Goal: Information Seeking & Learning: Learn about a topic

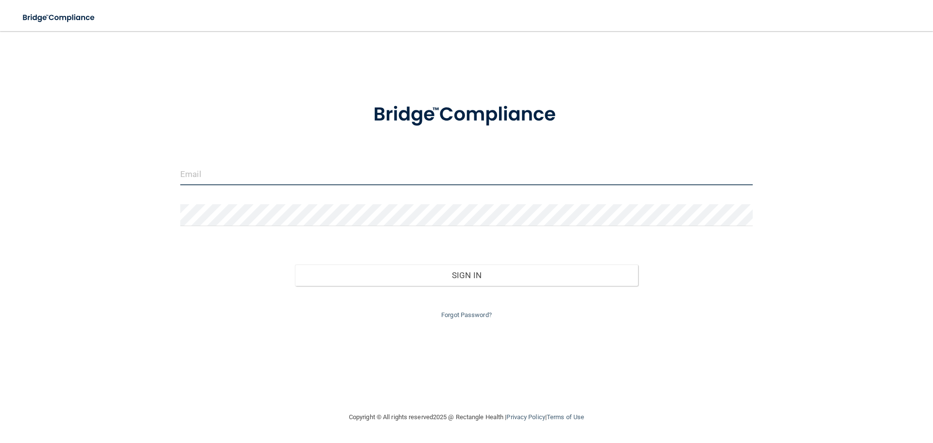
click at [211, 175] on input "email" at bounding box center [466, 174] width 573 height 22
type input "[EMAIL_ADDRESS][DOMAIN_NAME]"
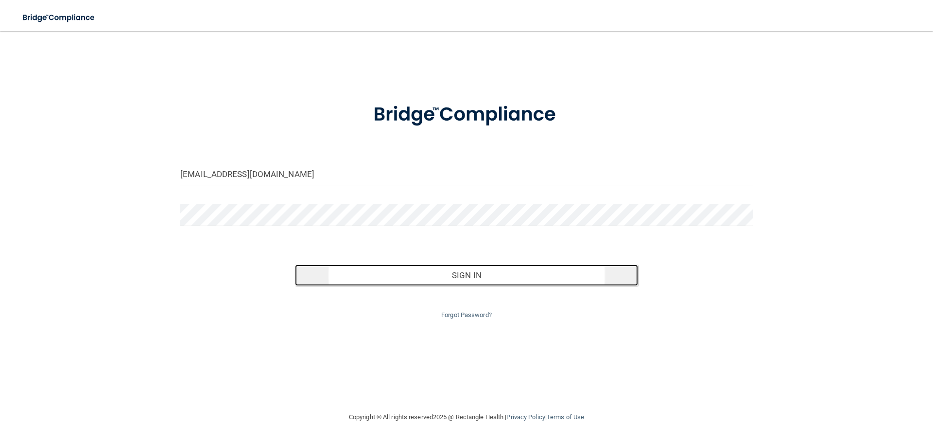
click at [467, 276] on button "Sign In" at bounding box center [467, 274] width 344 height 21
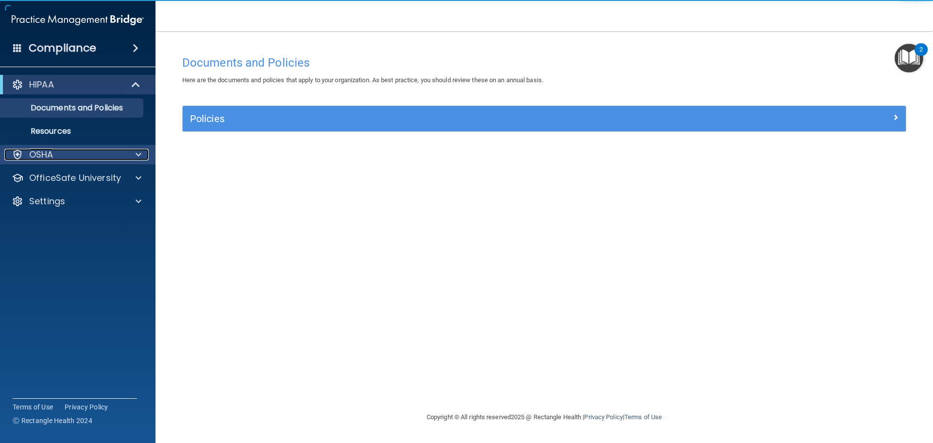
click at [54, 158] on div "OSHA" at bounding box center [64, 155] width 121 height 12
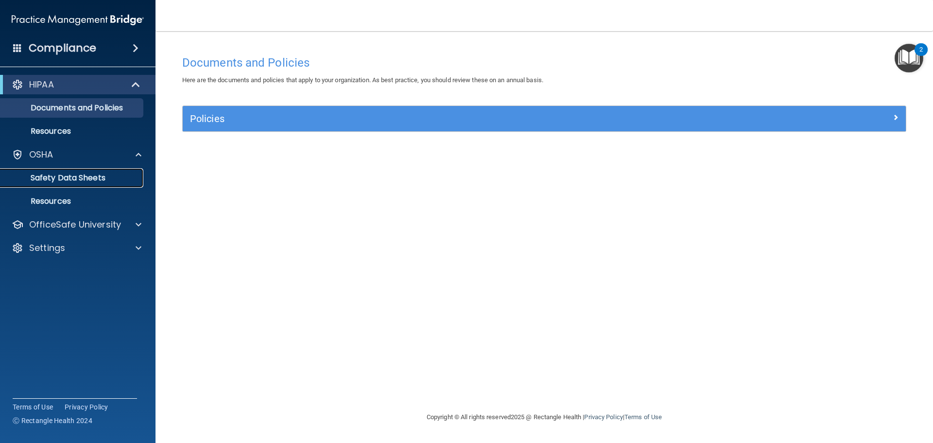
click at [62, 178] on p "Safety Data Sheets" at bounding box center [72, 178] width 133 height 10
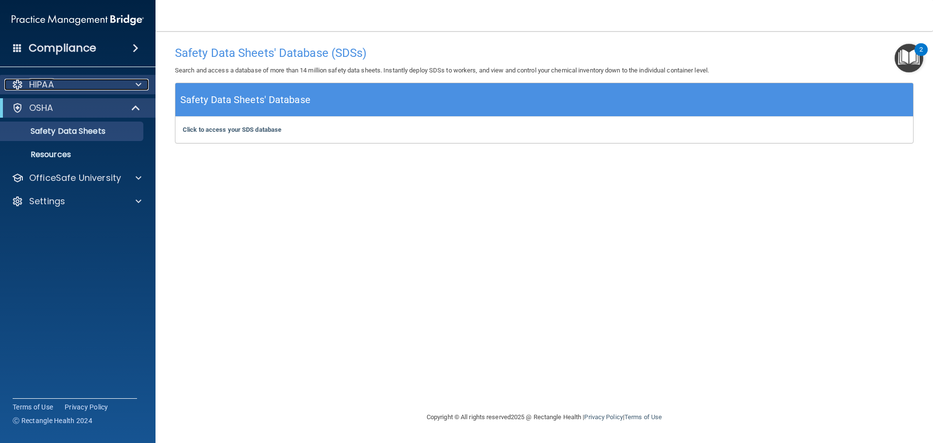
click at [44, 85] on p "HIPAA" at bounding box center [41, 85] width 25 height 12
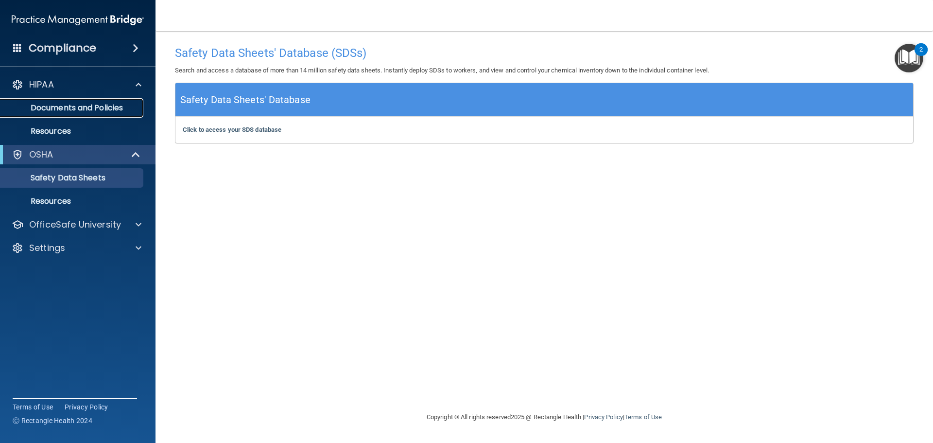
click at [45, 104] on p "Documents and Policies" at bounding box center [72, 108] width 133 height 10
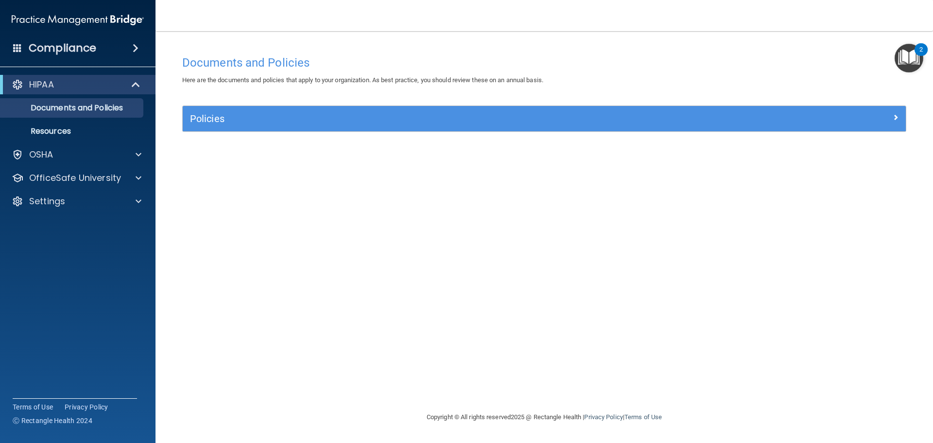
click at [53, 48] on h4 "Compliance" at bounding box center [63, 48] width 68 height 14
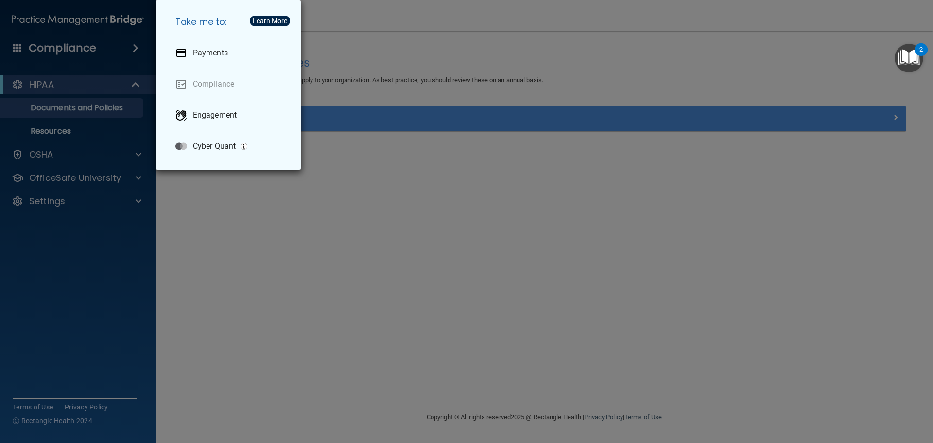
click at [53, 48] on div "Take me to: Payments Compliance Engagement Cyber Quant" at bounding box center [466, 221] width 933 height 443
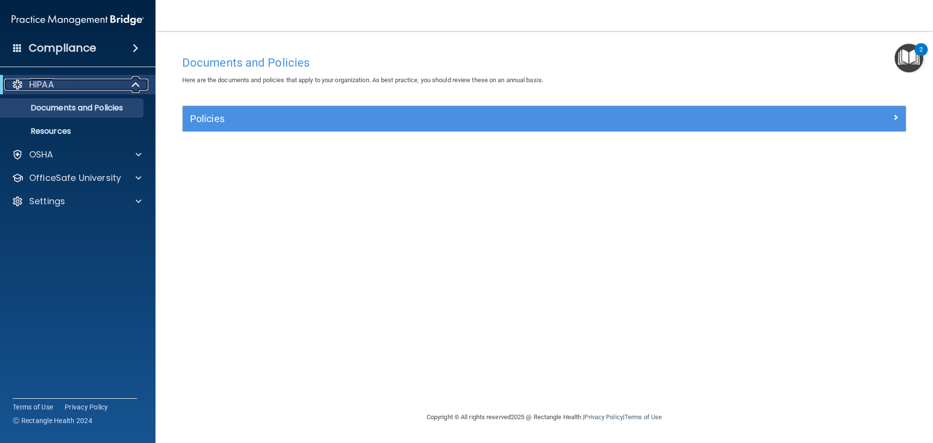
click at [37, 82] on p "HIPAA" at bounding box center [41, 85] width 25 height 12
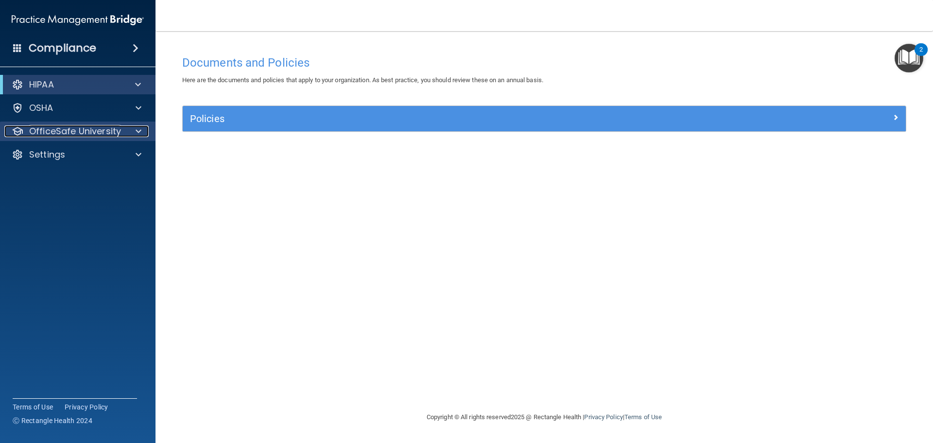
click at [49, 132] on p "OfficeSafe University" at bounding box center [75, 131] width 92 height 12
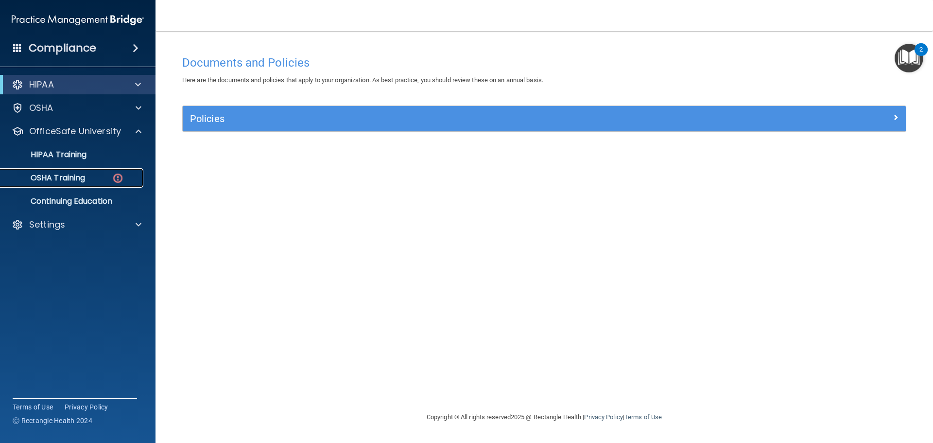
click at [50, 173] on p "OSHA Training" at bounding box center [45, 178] width 79 height 10
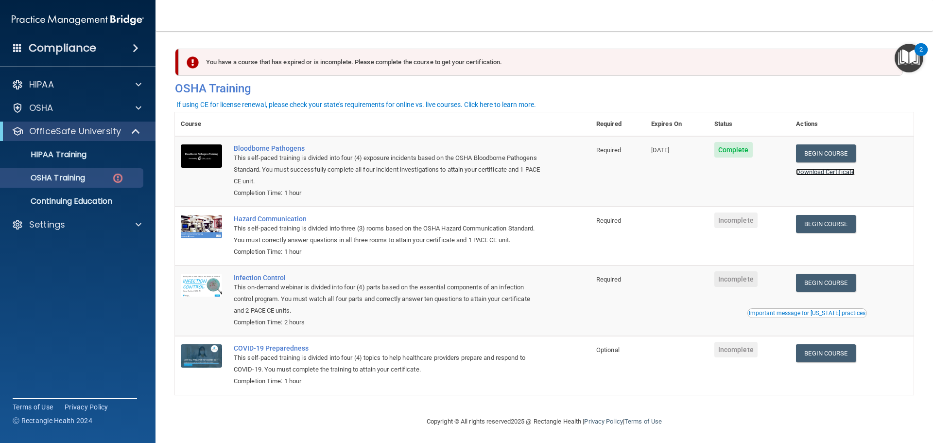
click at [844, 174] on link "Download Certificate" at bounding box center [825, 171] width 59 height 7
click at [835, 222] on link "Begin Course" at bounding box center [825, 224] width 59 height 18
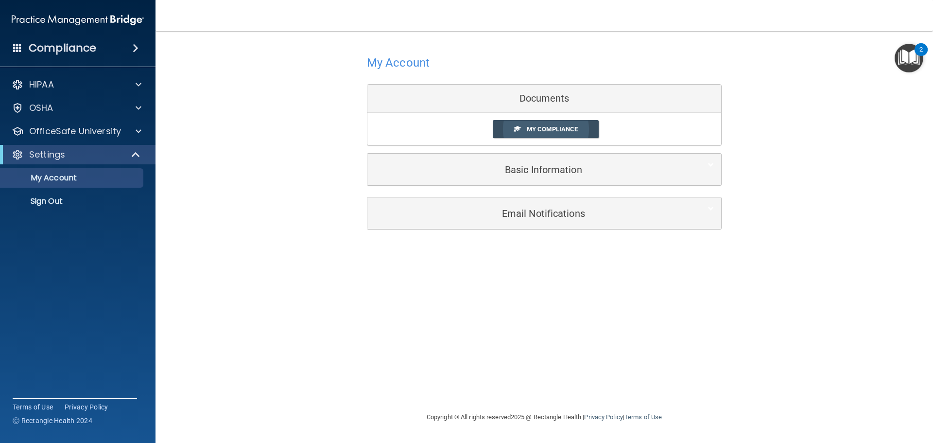
click at [537, 126] on span "My Compliance" at bounding box center [552, 128] width 51 height 7
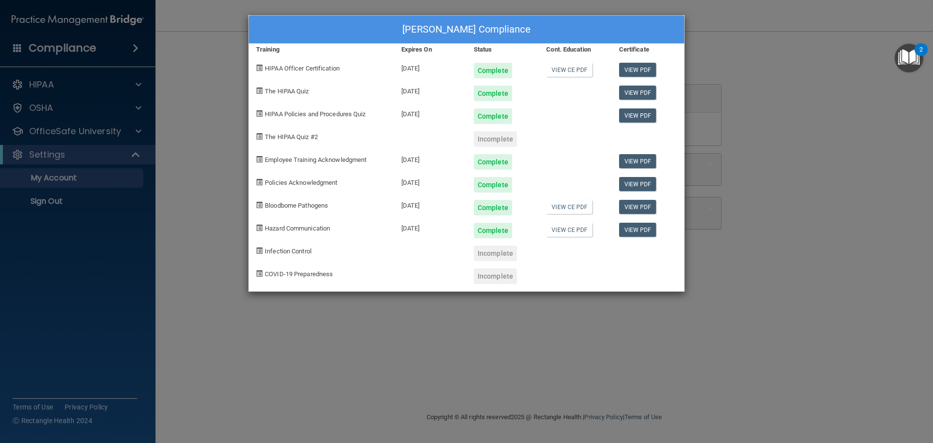
click at [802, 172] on div "Jackie McCrary's Compliance Training Expires On Status Cont. Education Certific…" at bounding box center [466, 221] width 933 height 443
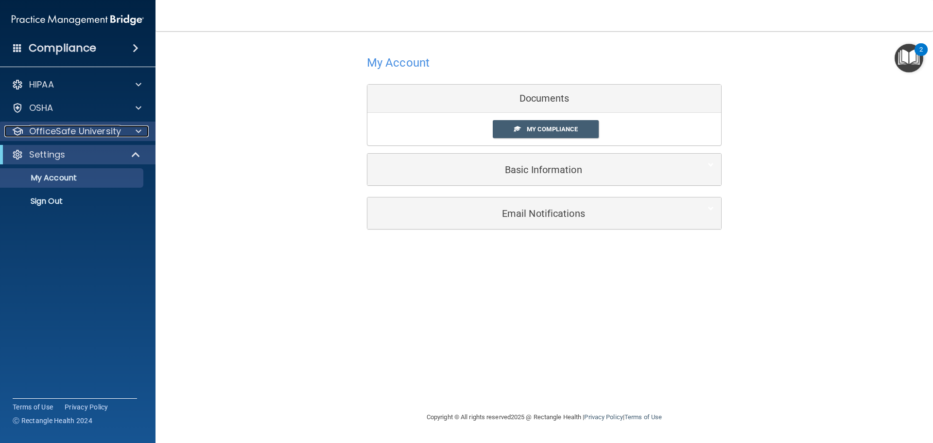
click at [31, 131] on p "OfficeSafe University" at bounding box center [75, 131] width 92 height 12
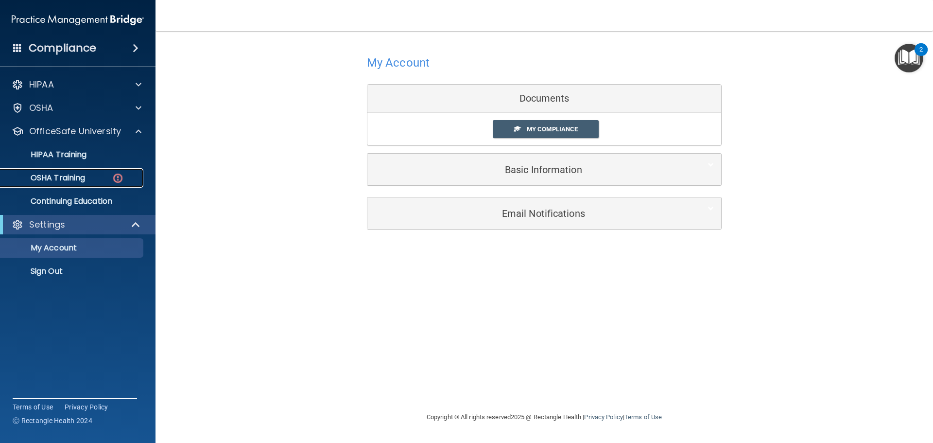
click at [51, 178] on p "OSHA Training" at bounding box center [45, 178] width 79 height 10
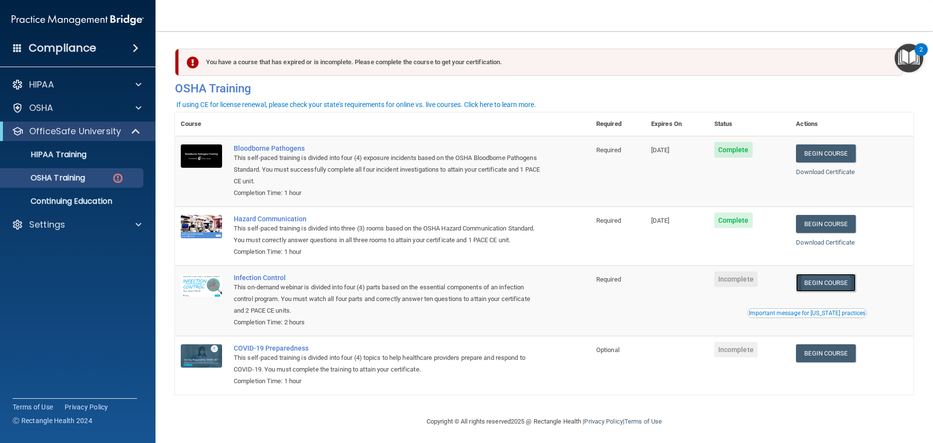
click at [832, 292] on link "Begin Course" at bounding box center [825, 283] width 59 height 18
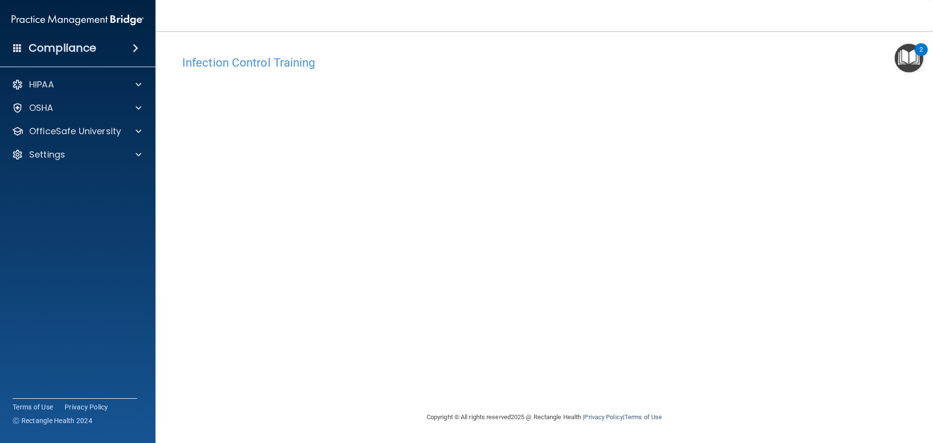
click at [304, 398] on div "Infection Control Training This course doesn’t expire until . Are you sure you …" at bounding box center [544, 231] width 739 height 361
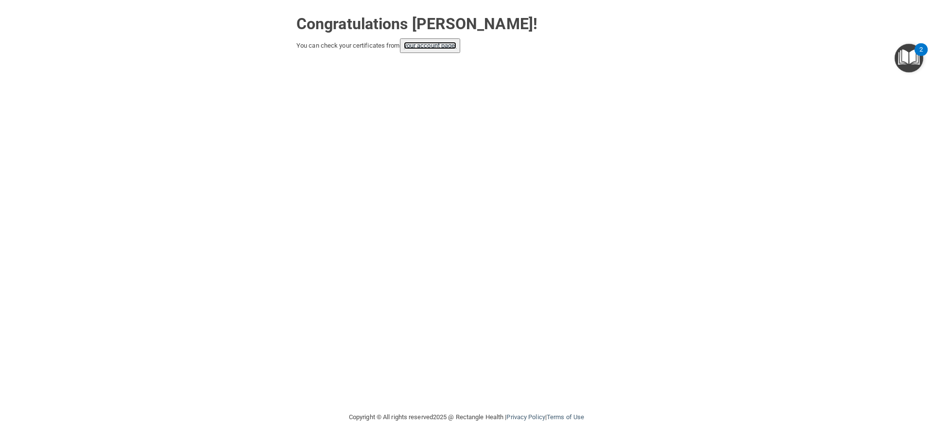
click at [437, 46] on link "your account page!" at bounding box center [430, 45] width 53 height 7
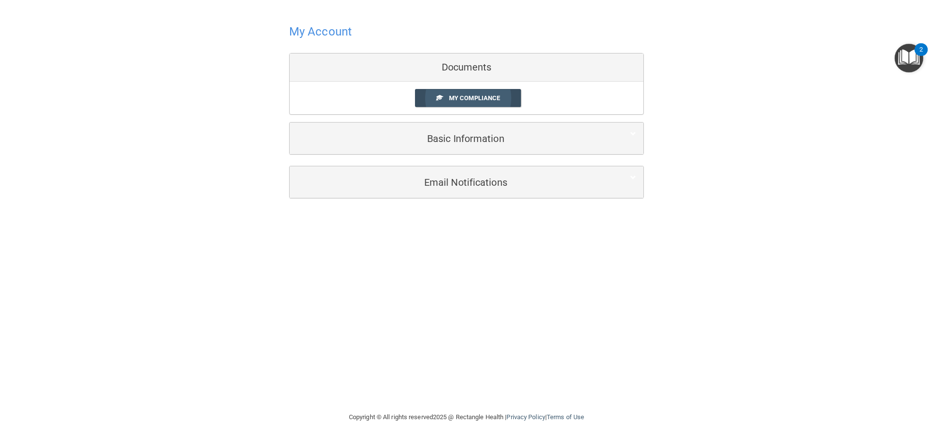
click at [452, 100] on span "My Compliance" at bounding box center [474, 97] width 51 height 7
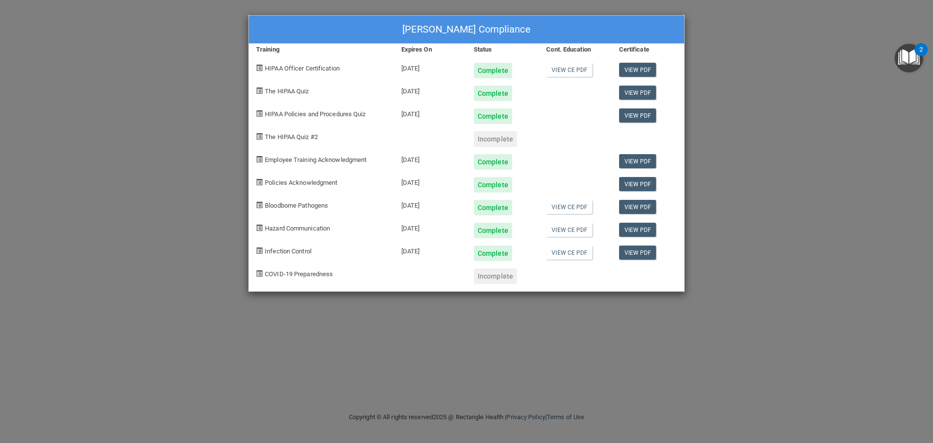
click at [834, 142] on div "Jackie McCrary's Compliance Training Expires On Status Cont. Education Certific…" at bounding box center [466, 221] width 933 height 443
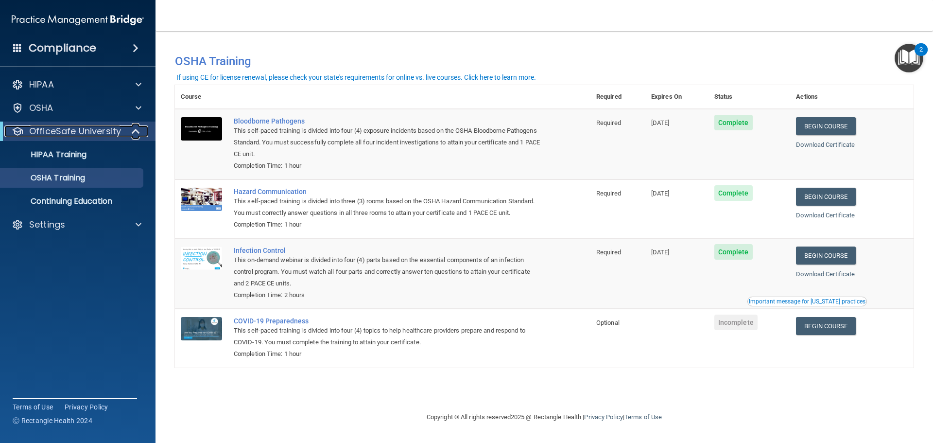
click at [75, 128] on p "OfficeSafe University" at bounding box center [75, 131] width 92 height 12
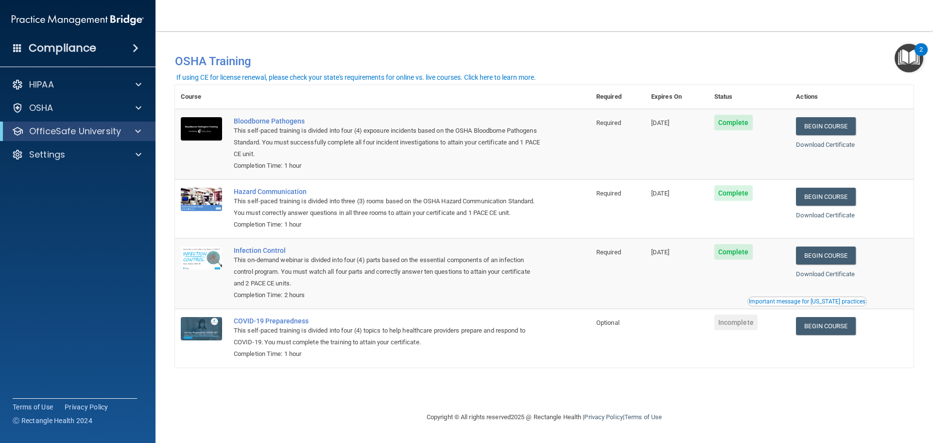
click at [83, 138] on div "OfficeSafe University" at bounding box center [78, 131] width 156 height 19
click at [64, 133] on p "OfficeSafe University" at bounding box center [75, 131] width 92 height 12
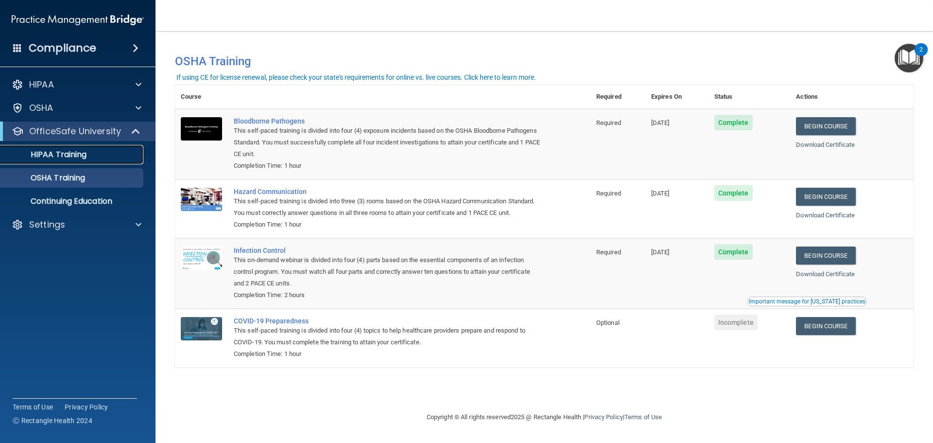
click at [61, 155] on p "HIPAA Training" at bounding box center [46, 155] width 80 height 10
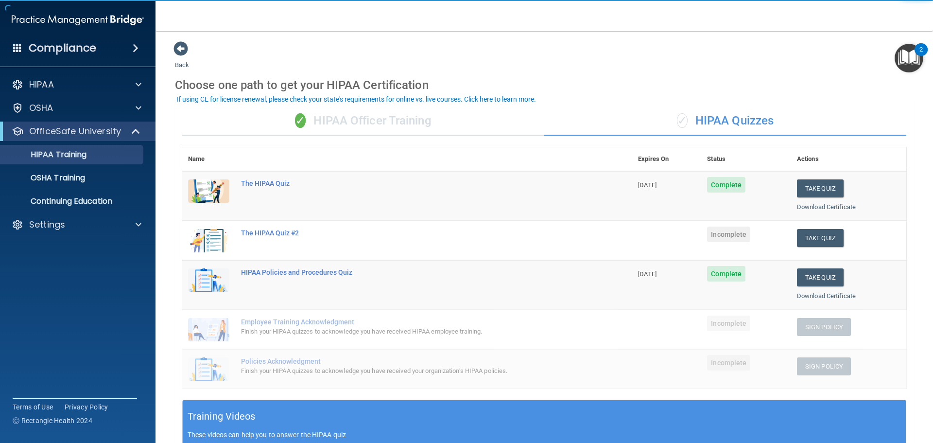
click at [415, 126] on div "✓ HIPAA Officer Training" at bounding box center [363, 120] width 362 height 29
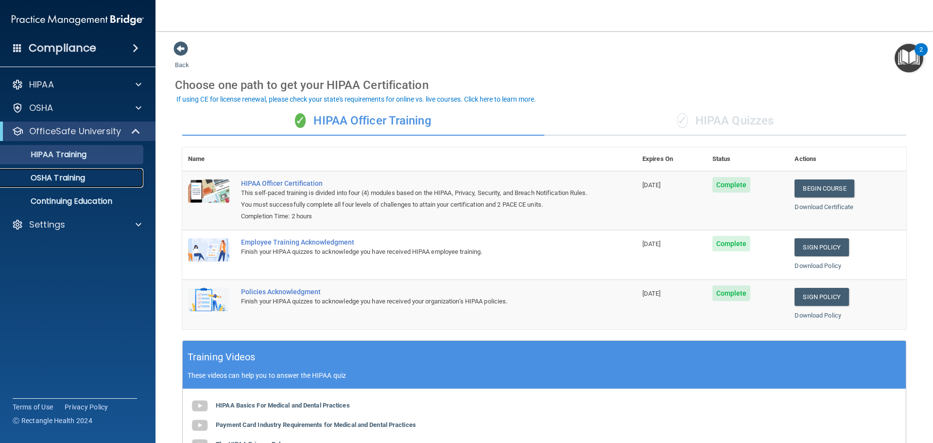
click at [85, 182] on p "OSHA Training" at bounding box center [45, 178] width 79 height 10
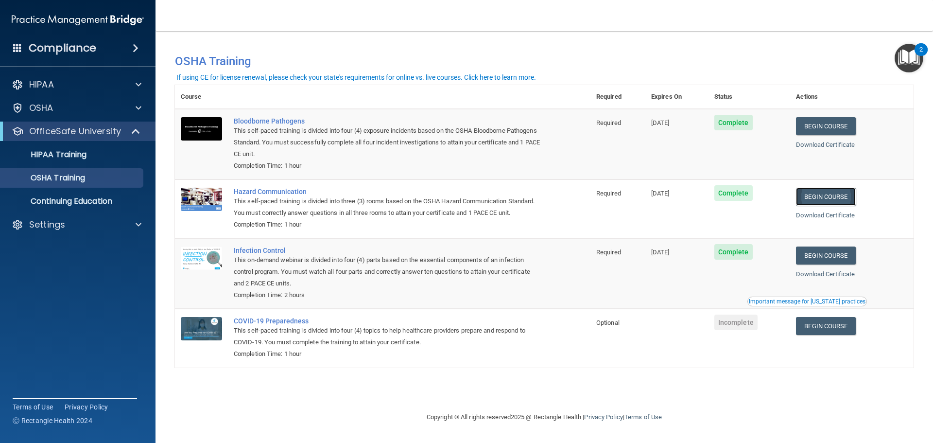
click at [813, 199] on link "Begin Course" at bounding box center [825, 197] width 59 height 18
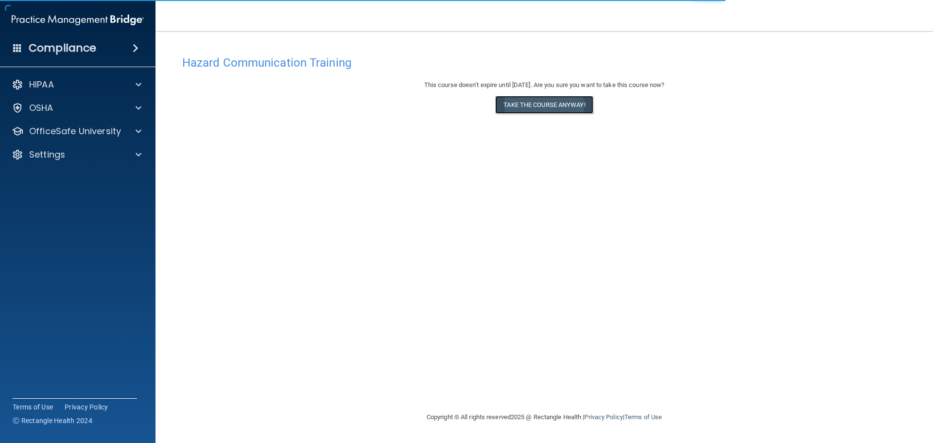
click at [556, 106] on button "Take the course anyway!" at bounding box center [544, 105] width 98 height 18
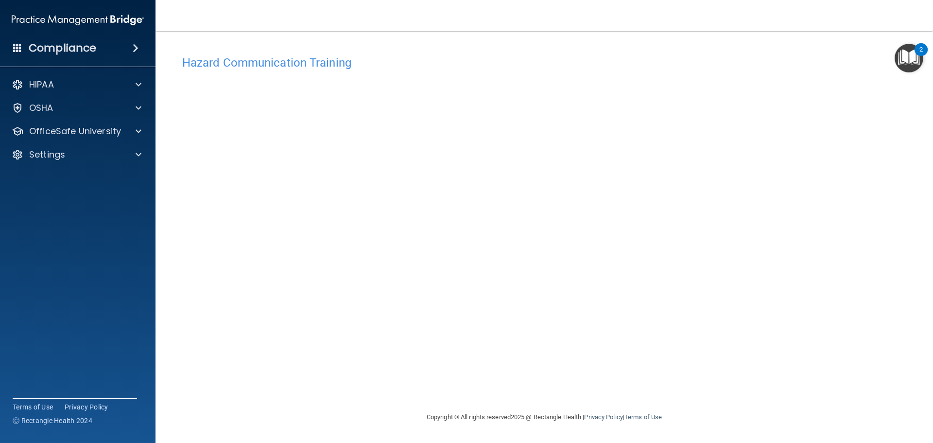
click at [913, 59] on img "Open Resource Center, 2 new notifications" at bounding box center [909, 58] width 29 height 29
click at [913, 59] on img "Open Resource Center" at bounding box center [909, 58] width 29 height 29
click at [913, 59] on img "Open Resource Center, 2 new notifications" at bounding box center [909, 58] width 29 height 29
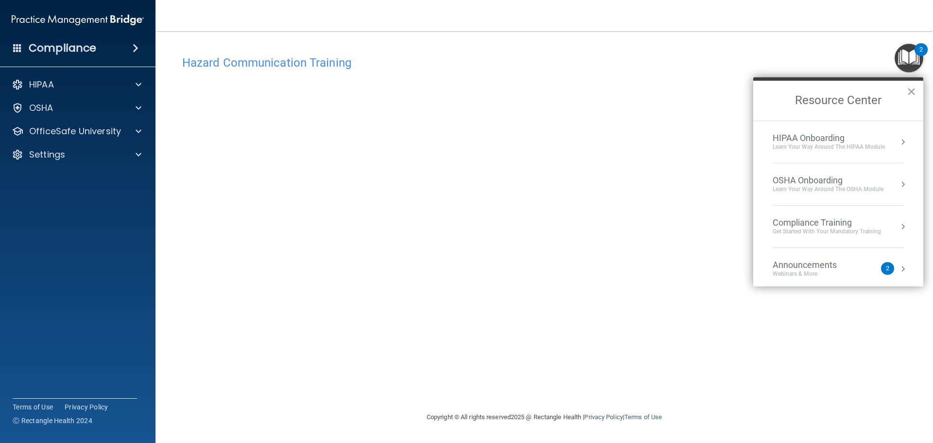
click at [808, 228] on div "Get Started with your mandatory training" at bounding box center [827, 231] width 108 height 8
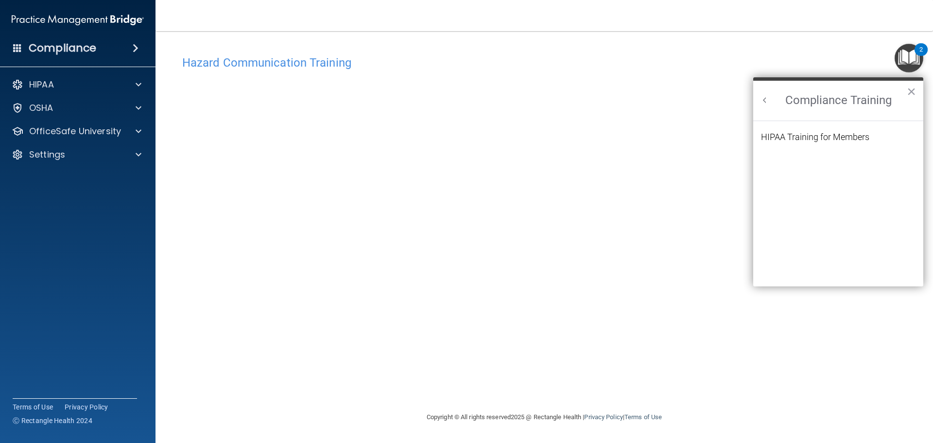
click at [764, 101] on button "Back to Resource Center Home" at bounding box center [765, 100] width 10 height 10
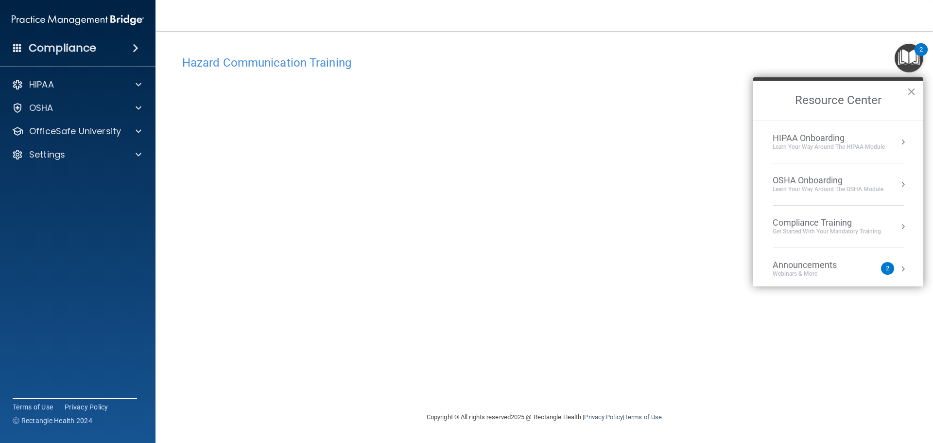
click at [828, 269] on div "Announcements" at bounding box center [815, 265] width 84 height 11
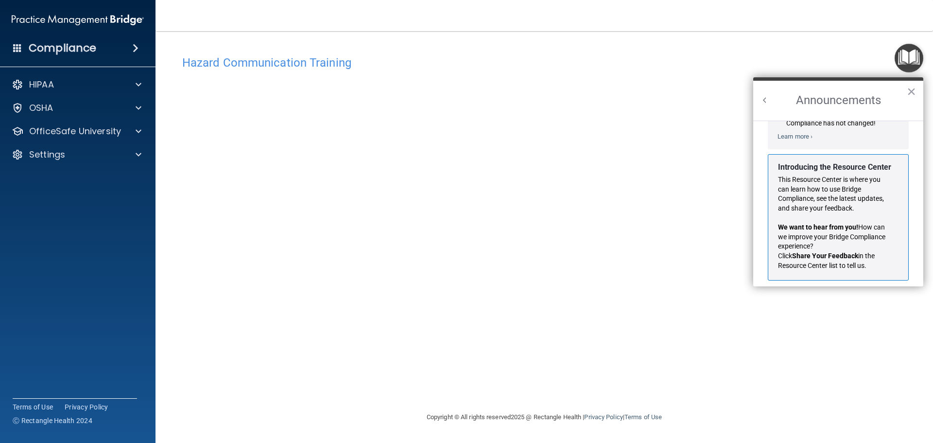
scroll to position [171, 0]
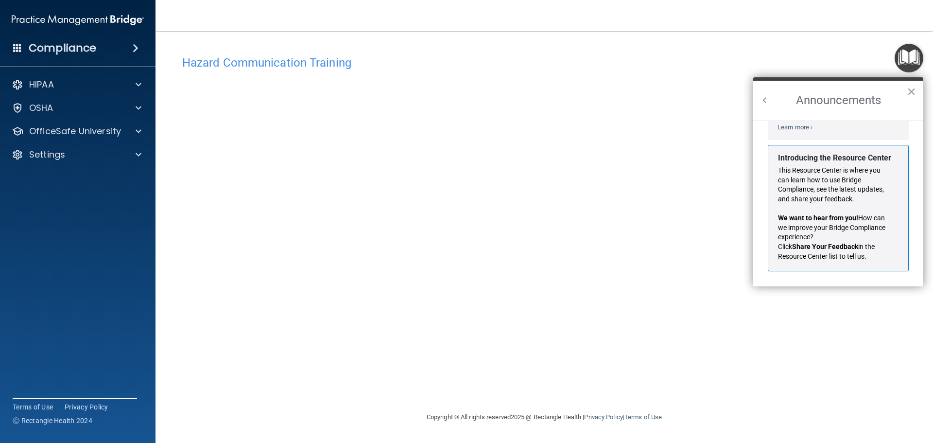
click at [913, 92] on button "×" at bounding box center [911, 92] width 9 height 16
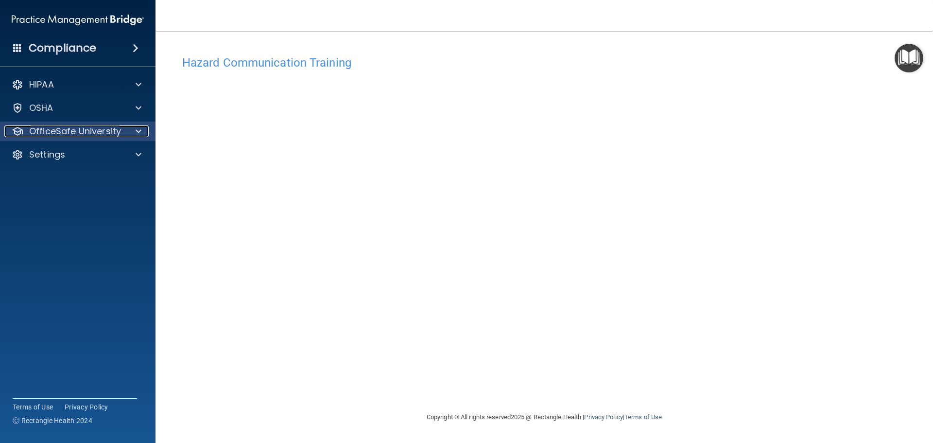
click at [137, 130] on span at bounding box center [139, 131] width 6 height 12
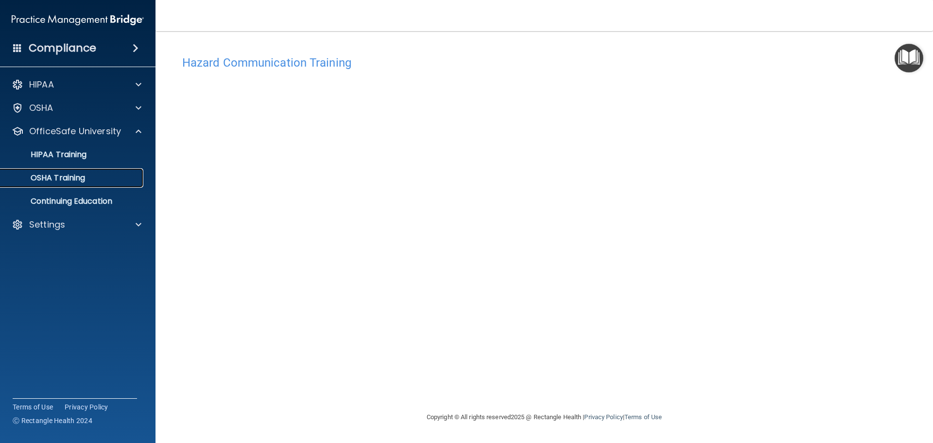
click at [67, 174] on p "OSHA Training" at bounding box center [45, 178] width 79 height 10
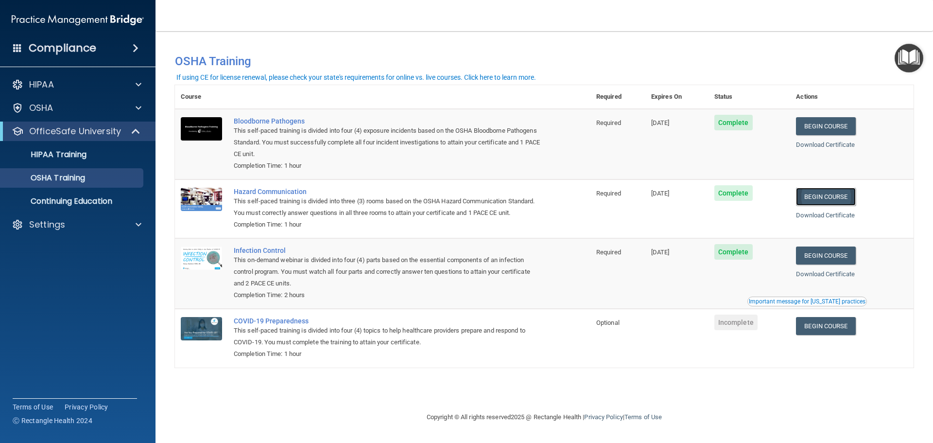
click at [847, 197] on link "Begin Course" at bounding box center [825, 197] width 59 height 18
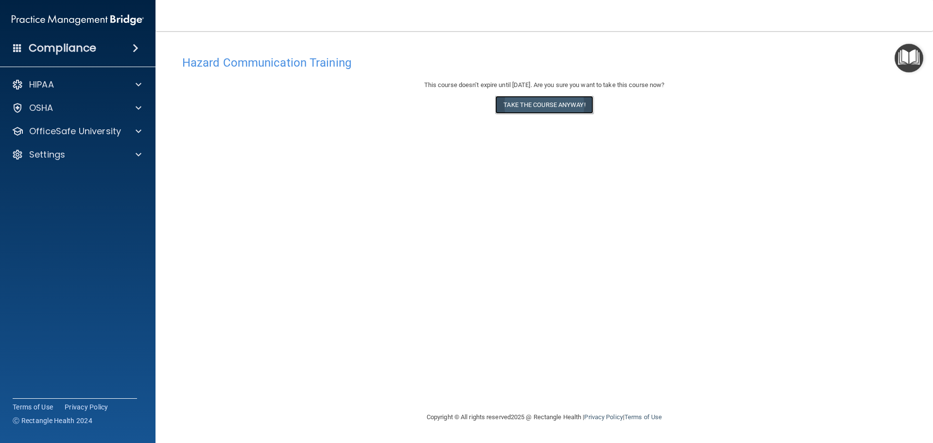
click at [562, 108] on button "Take the course anyway!" at bounding box center [544, 105] width 98 height 18
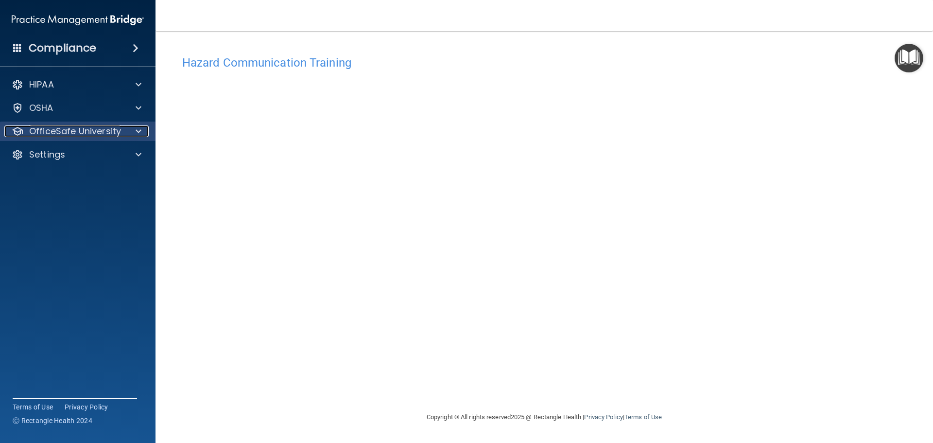
click at [52, 136] on p "OfficeSafe University" at bounding box center [75, 131] width 92 height 12
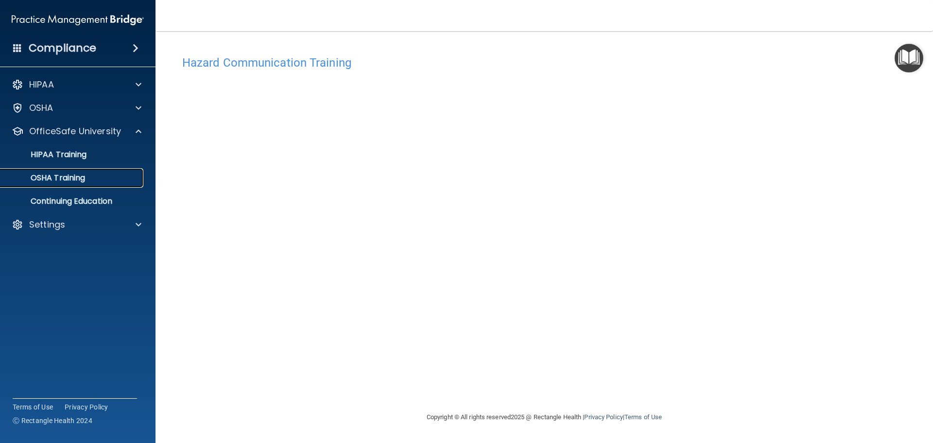
click at [64, 178] on p "OSHA Training" at bounding box center [45, 178] width 79 height 10
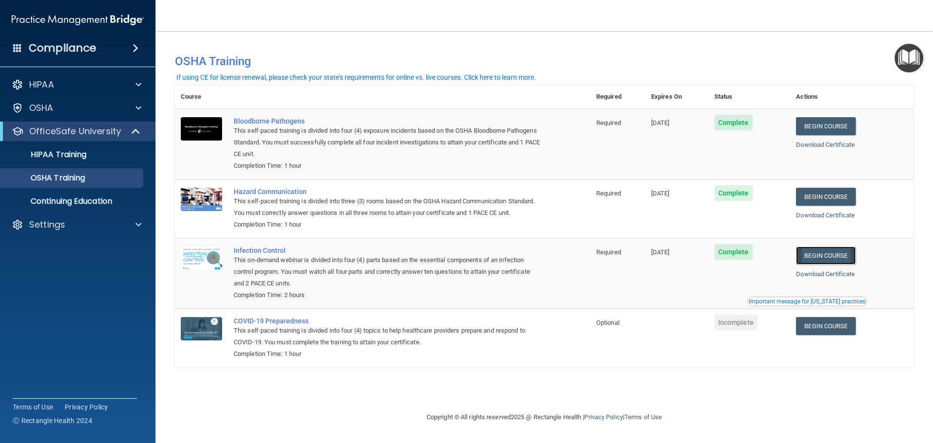
click at [846, 253] on link "Begin Course" at bounding box center [825, 255] width 59 height 18
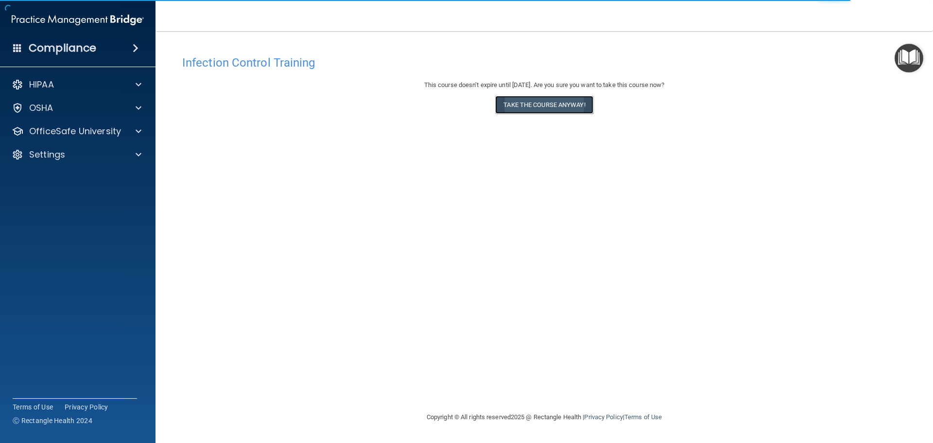
click at [538, 104] on button "Take the course anyway!" at bounding box center [544, 105] width 98 height 18
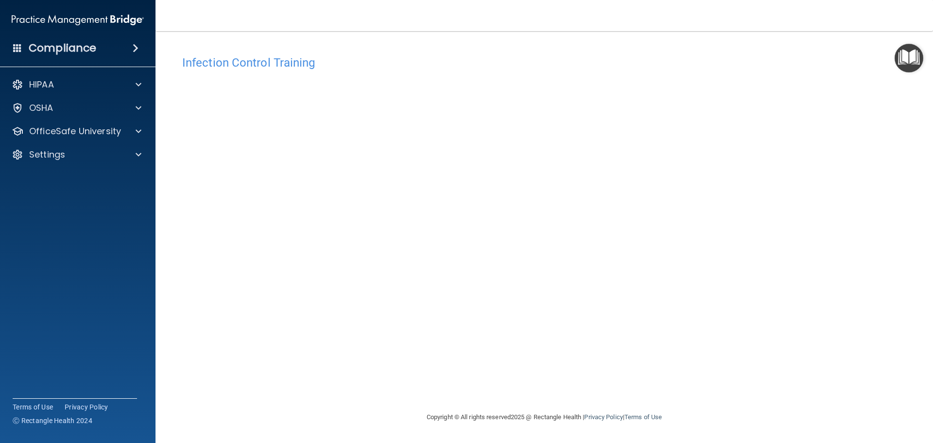
click at [330, 415] on footer "Copyright © All rights reserved 2025 @ Rectangle Health | Privacy Policy | Term…" at bounding box center [544, 417] width 739 height 32
click at [804, 347] on div "Infection Control Training This course doesn’t expire until [DATE]. Are you sur…" at bounding box center [544, 231] width 739 height 361
